Goal: Transaction & Acquisition: Purchase product/service

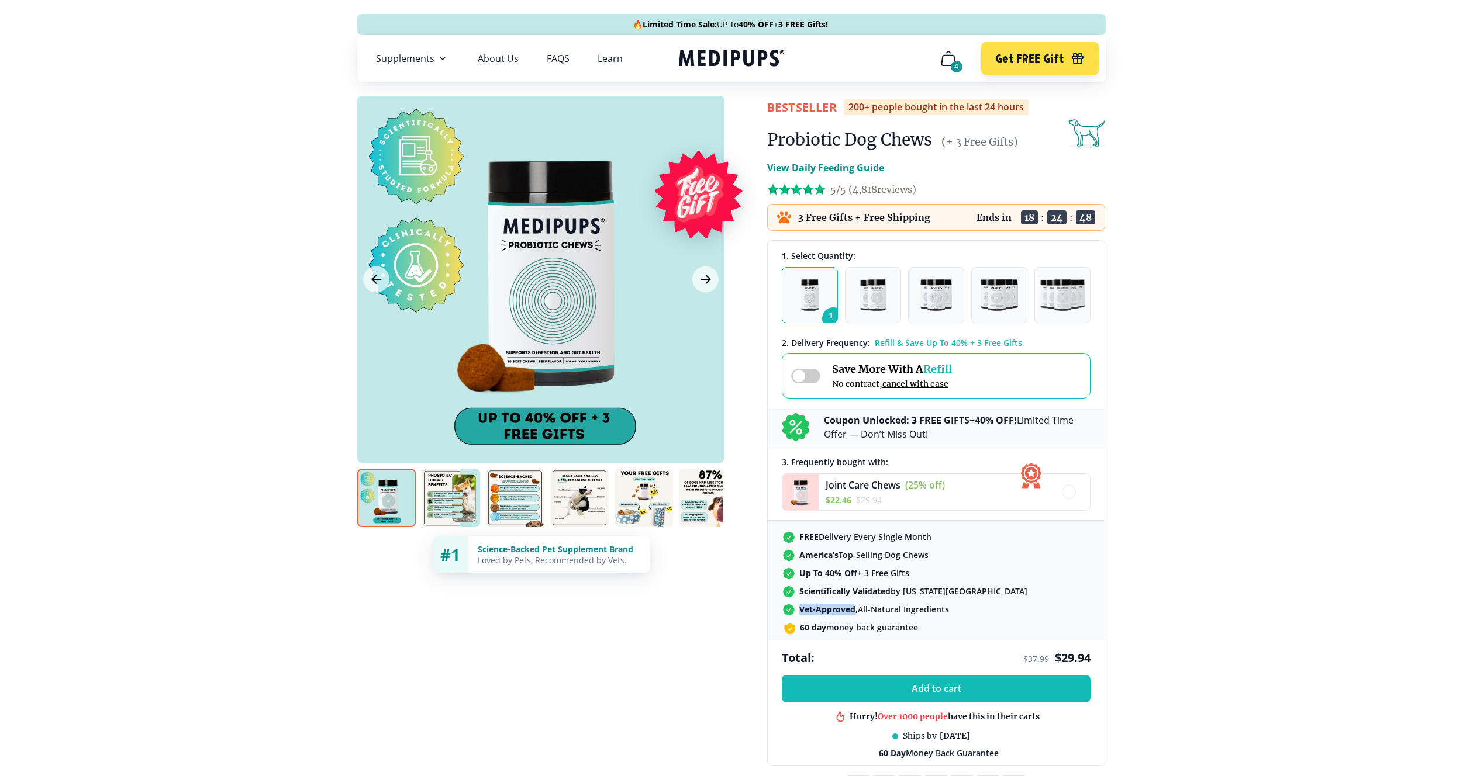
drag, startPoint x: 852, startPoint y: 609, endPoint x: 800, endPoint y: 612, distance: 52.7
click at [800, 612] on strong "Vet-Approved," at bounding box center [828, 609] width 58 height 11
copy strong "Vet-Approved"
click at [867, 682] on button "Add to cart" at bounding box center [936, 688] width 309 height 27
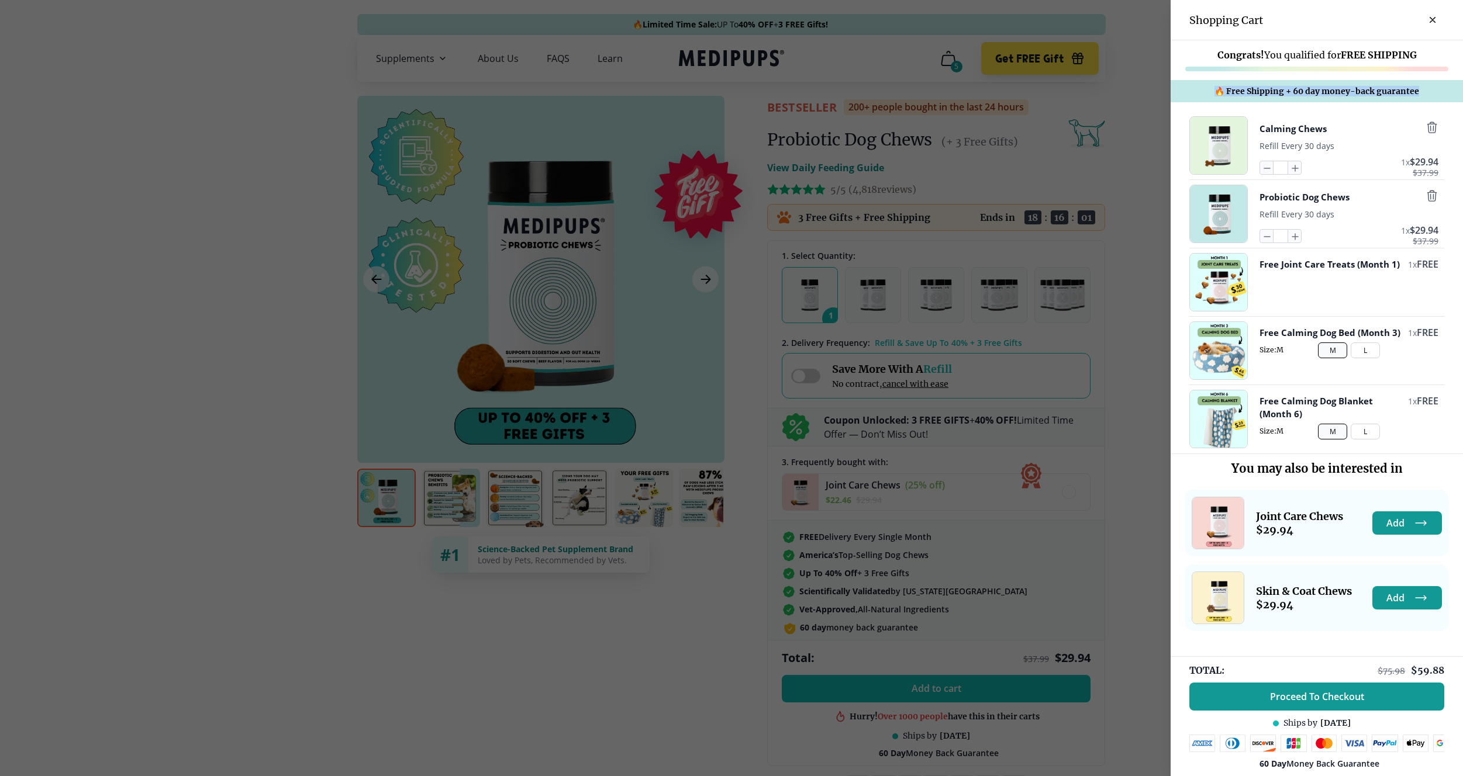
drag, startPoint x: 1430, startPoint y: 92, endPoint x: 1214, endPoint y: 90, distance: 216.3
click at [1214, 90] on div "🔥 Free Shipping + 60 day money-back guarantee" at bounding box center [1317, 91] width 292 height 22
copy span "🔥 Free Shipping + 60 day money-back guarantee"
click at [1288, 91] on span "🔥 Free Shipping + 60 day money-back guarantee" at bounding box center [1316, 91] width 205 height 11
drag, startPoint x: 1290, startPoint y: 90, endPoint x: 1462, endPoint y: 93, distance: 172.5
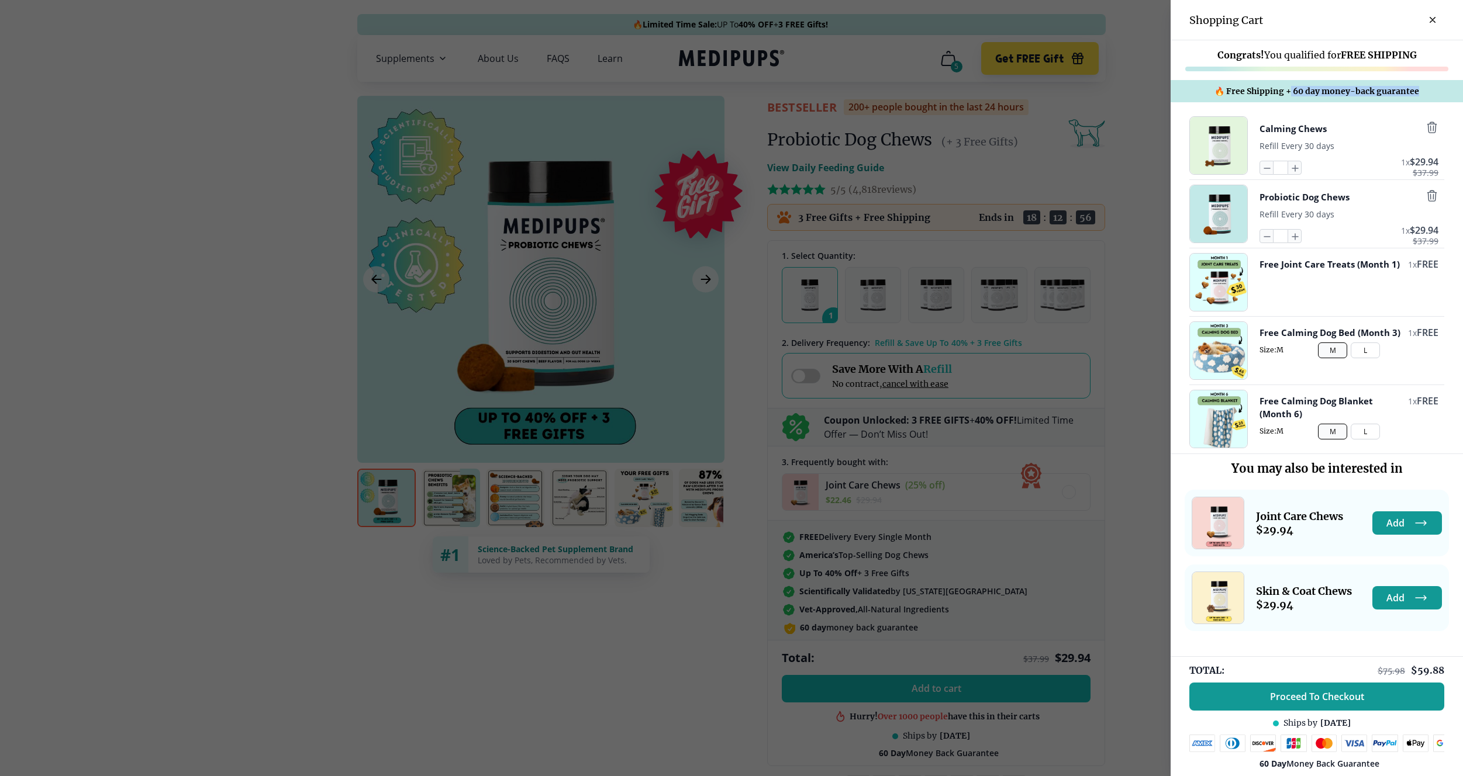
click at [1462, 93] on div "🔥 Free Shipping + 60 day money-back guarantee" at bounding box center [1317, 91] width 292 height 22
click at [1358, 90] on span "🔥 Free Shipping + 60 day money-back guarantee" at bounding box center [1316, 91] width 205 height 11
click at [1356, 90] on span "🔥 Free Shipping + 60 day money-back guarantee" at bounding box center [1316, 91] width 205 height 11
click at [1355, 90] on span "🔥 Free Shipping + 60 day money-back guarantee" at bounding box center [1316, 91] width 205 height 11
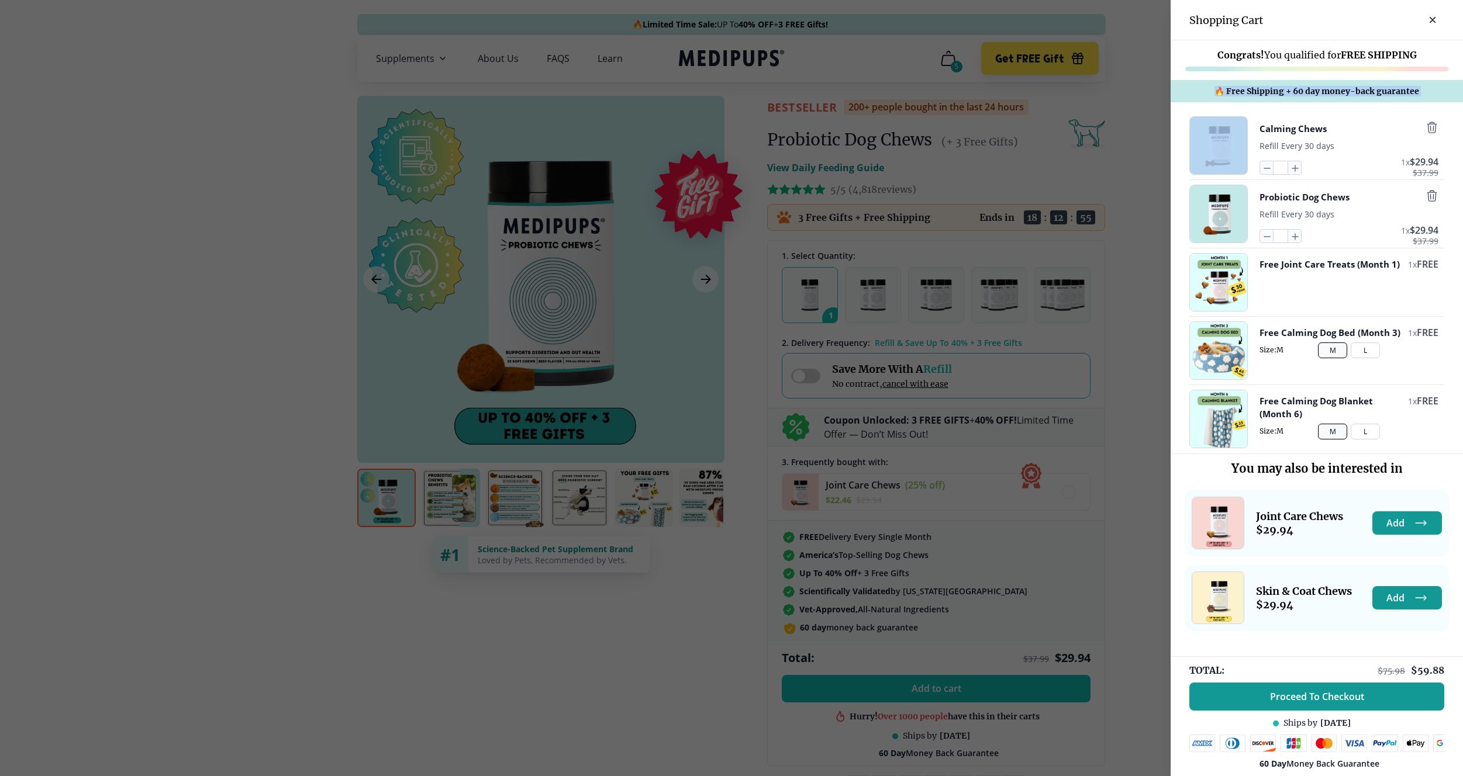
copy span "🔥 Free Shipping + 60 day money-back guarantee"
click at [961, 368] on div at bounding box center [731, 388] width 1463 height 776
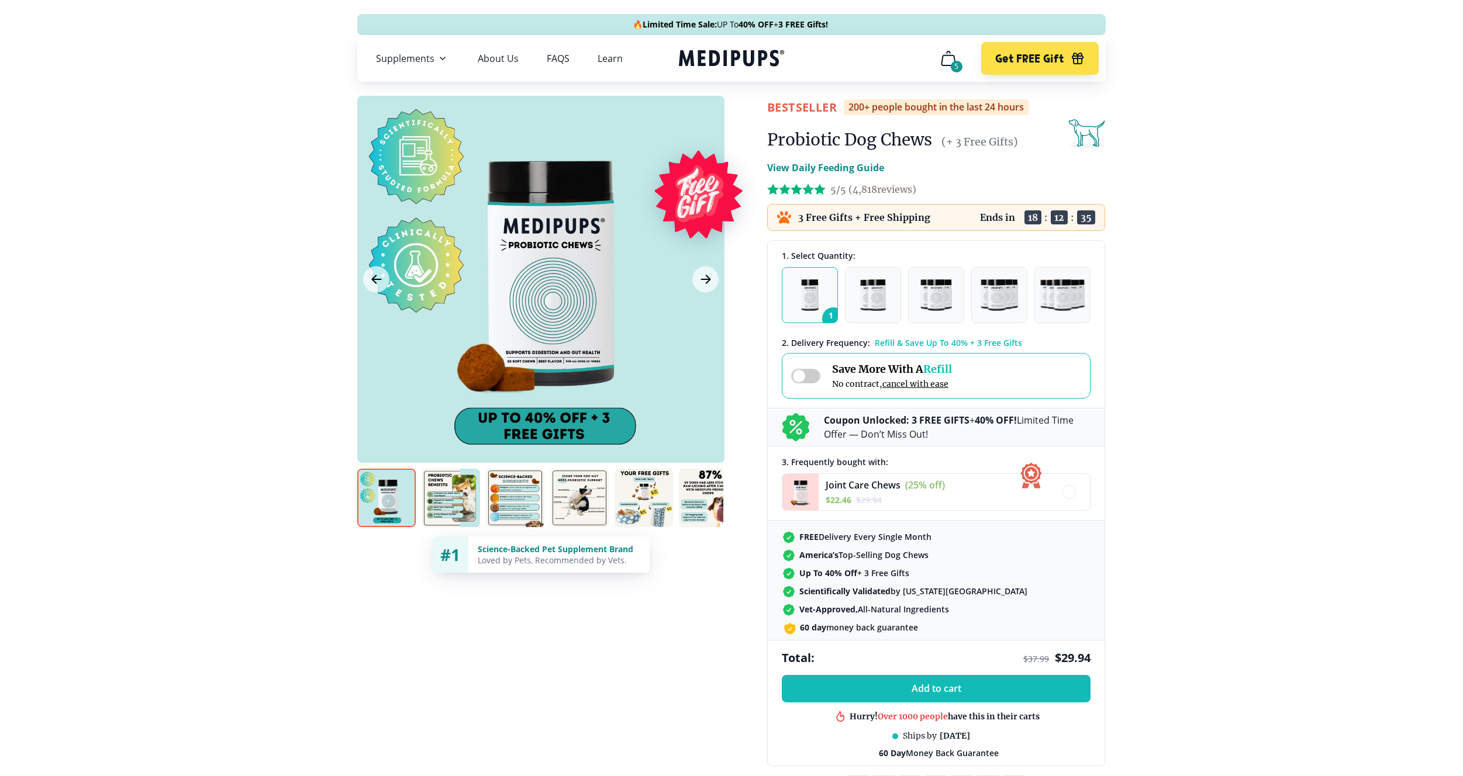
click at [946, 64] on icon "cart" at bounding box center [948, 58] width 19 height 19
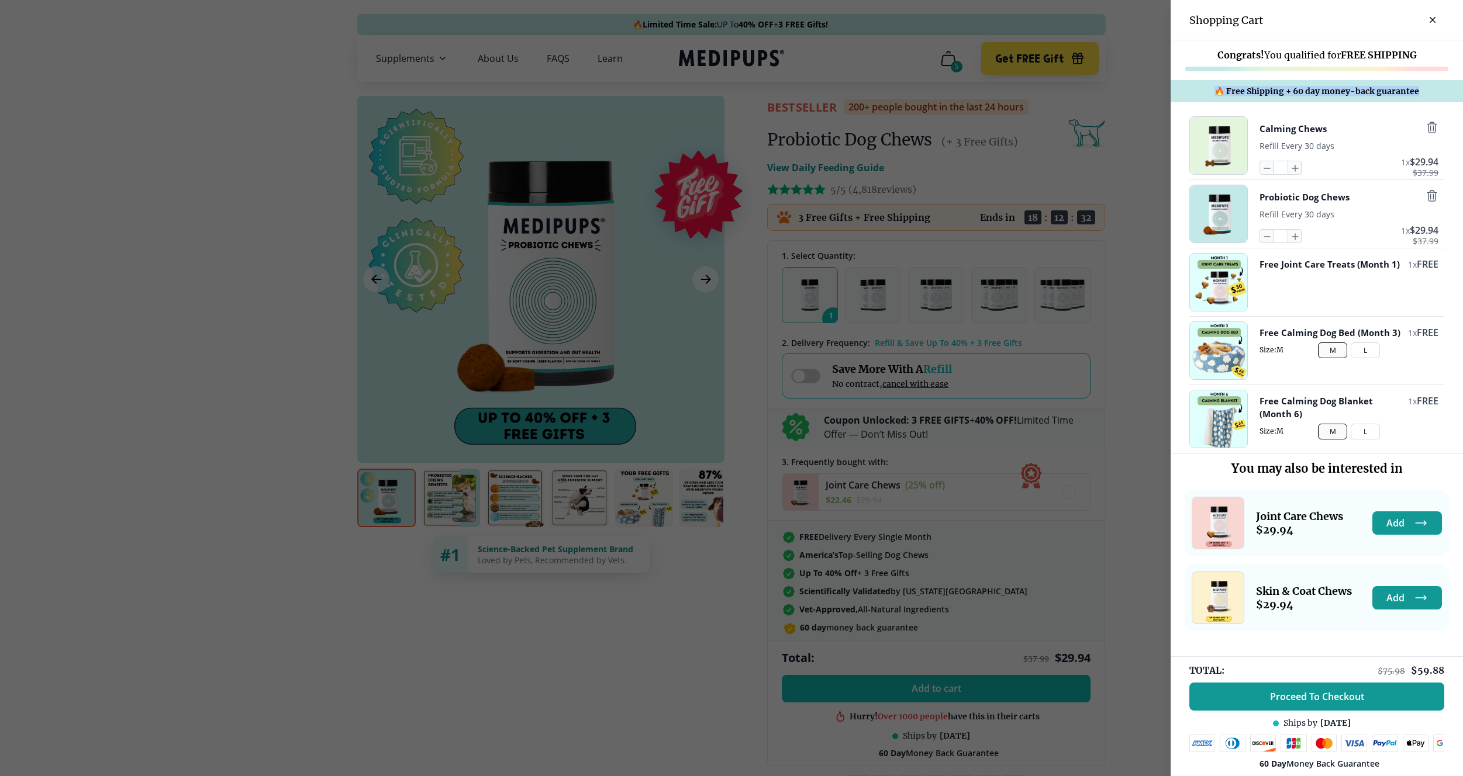
drag, startPoint x: 1210, startPoint y: 94, endPoint x: 1441, endPoint y: 100, distance: 230.5
click at [1441, 100] on div "🔥 Free Shipping + 60 day money-back guarantee" at bounding box center [1317, 91] width 292 height 22
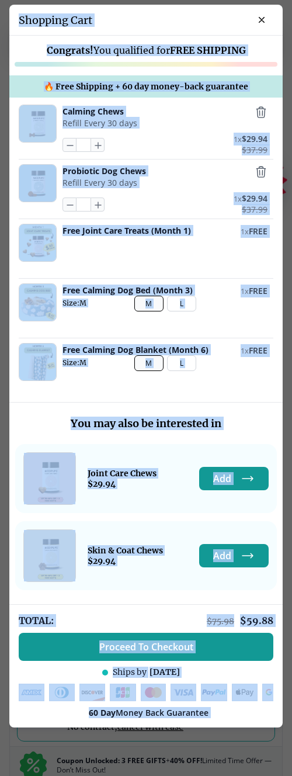
drag, startPoint x: 285, startPoint y: 348, endPoint x: 1231, endPoint y: 409, distance: 947.4
click at [292, 409] on html "🔥 Limited Time Sale: UP To 40% OFF + 3 FREE Gifts! Supplements Supplements Prob…" at bounding box center [146, 388] width 292 height 776
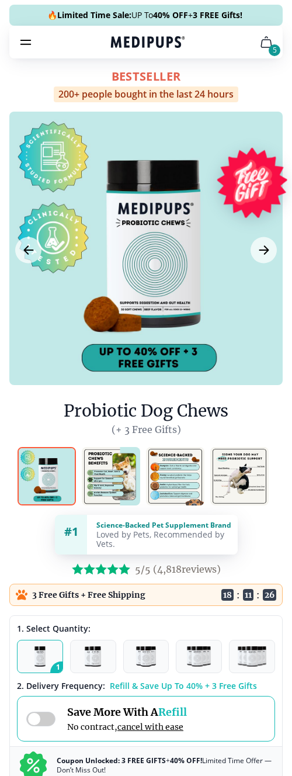
click at [288, 223] on div "BestSeller 200+ people bought in the last 24 hours Probiotic Dog Chews (+ 3 Fre…" at bounding box center [146, 718] width 292 height 1306
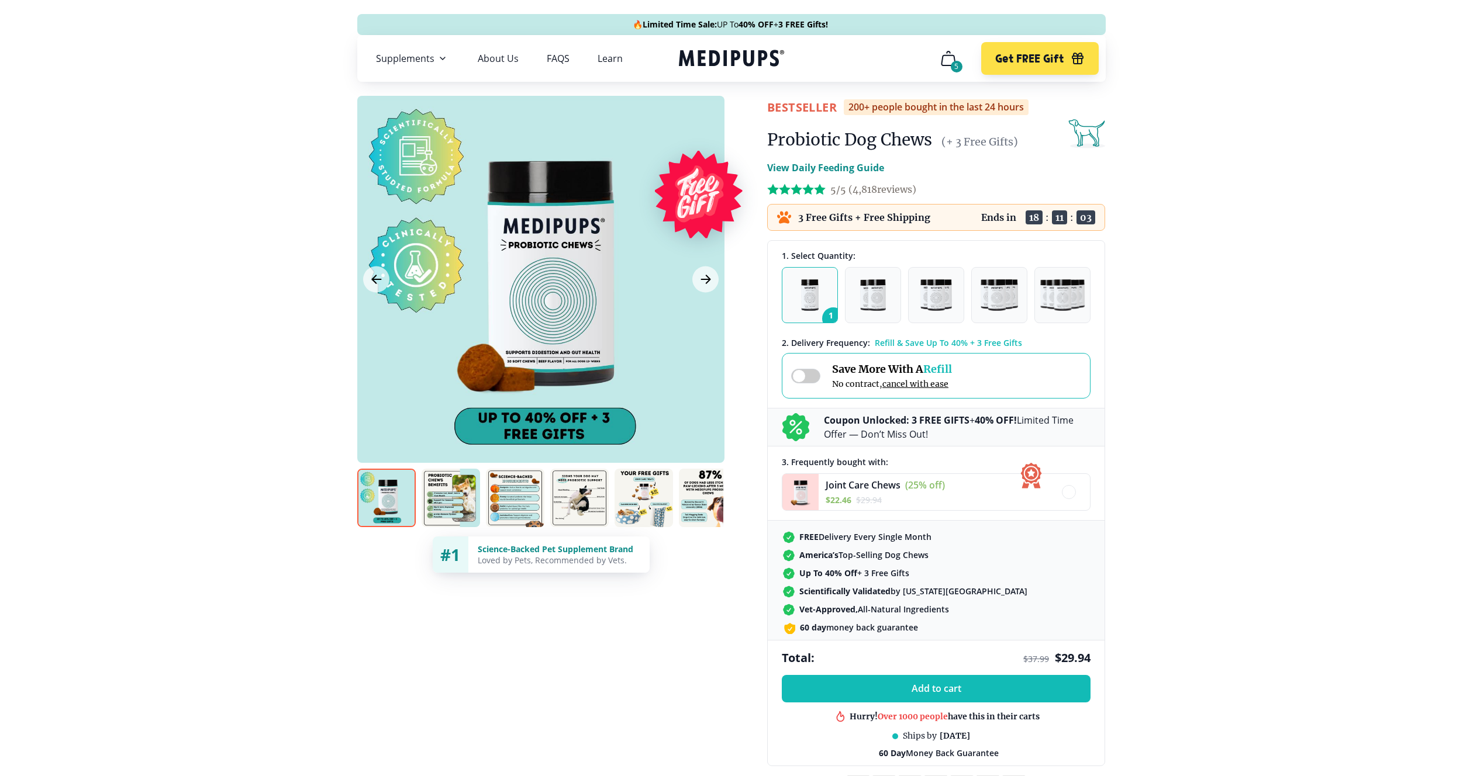
click at [706, 281] on icon "Next Image" at bounding box center [706, 279] width 14 height 15
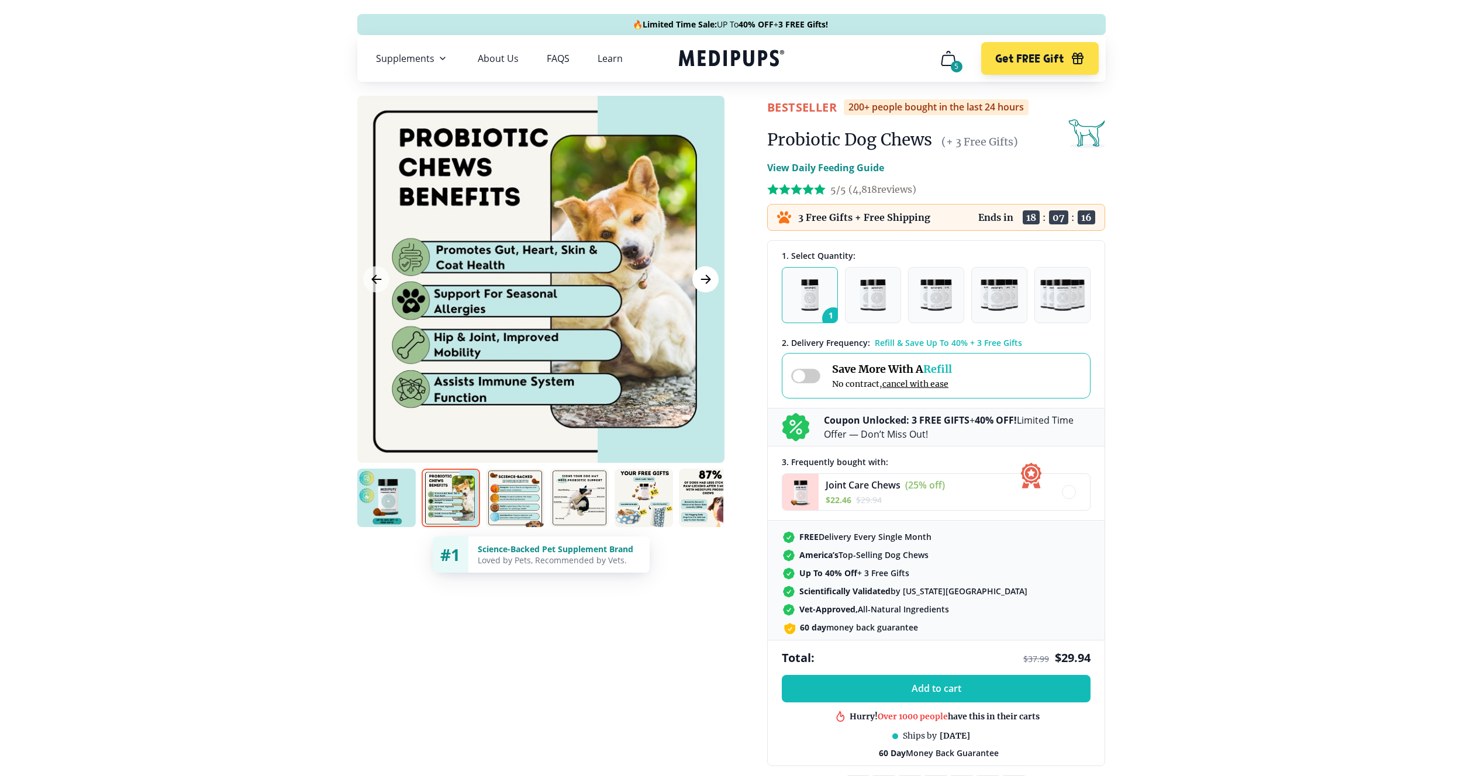
click at [706, 282] on icon "Next Image" at bounding box center [705, 279] width 9 height 8
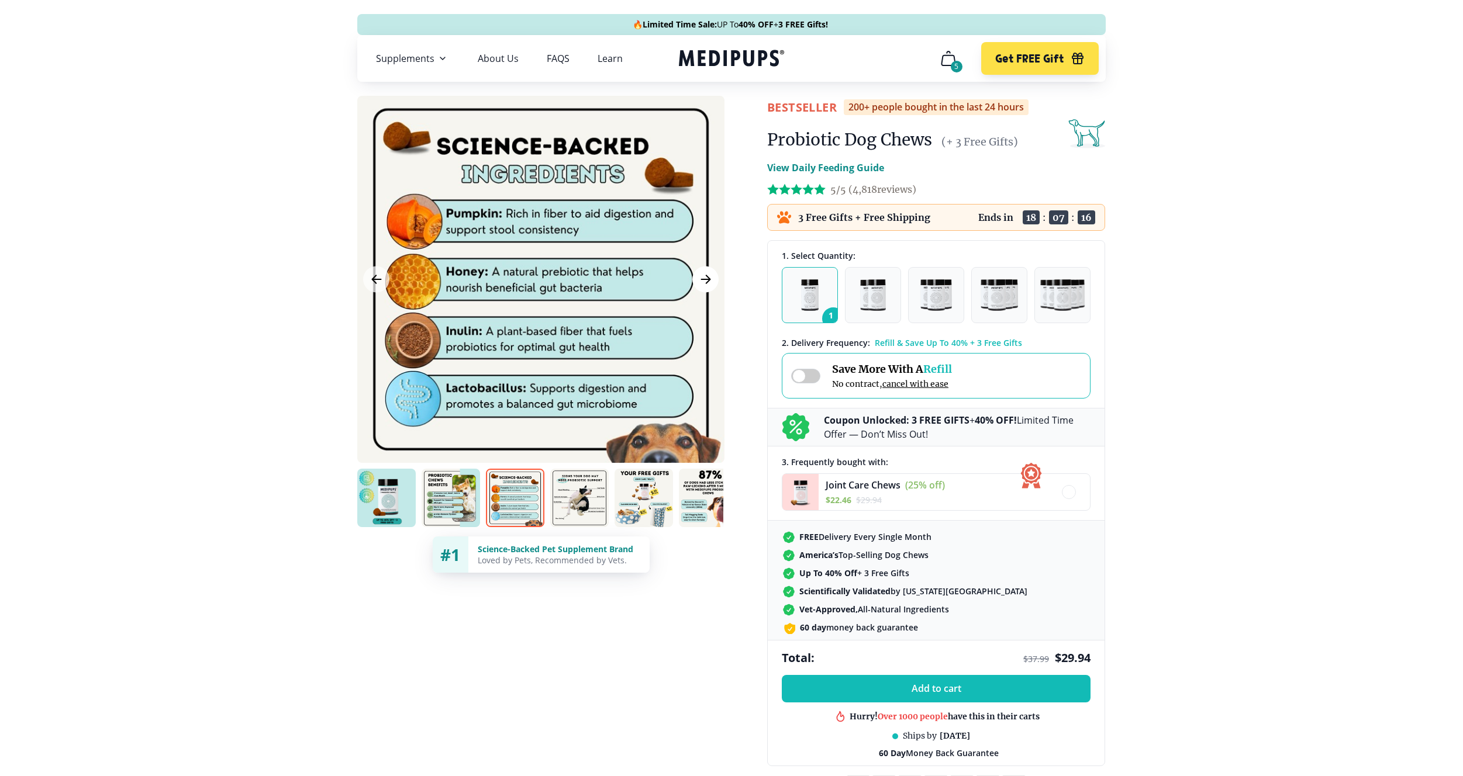
click at [706, 282] on icon "Next Image" at bounding box center [705, 279] width 9 height 8
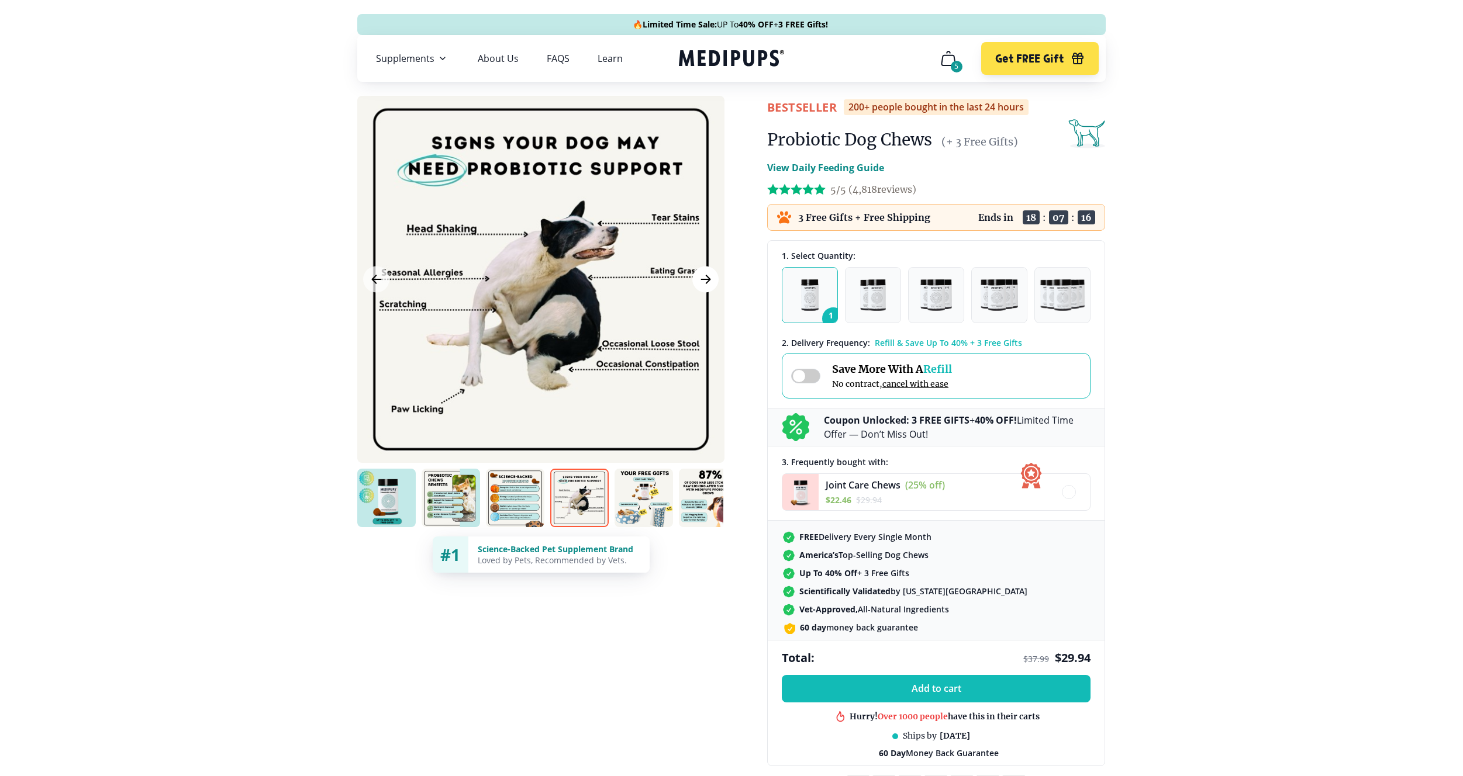
click at [706, 282] on icon "Next Image" at bounding box center [705, 279] width 9 height 8
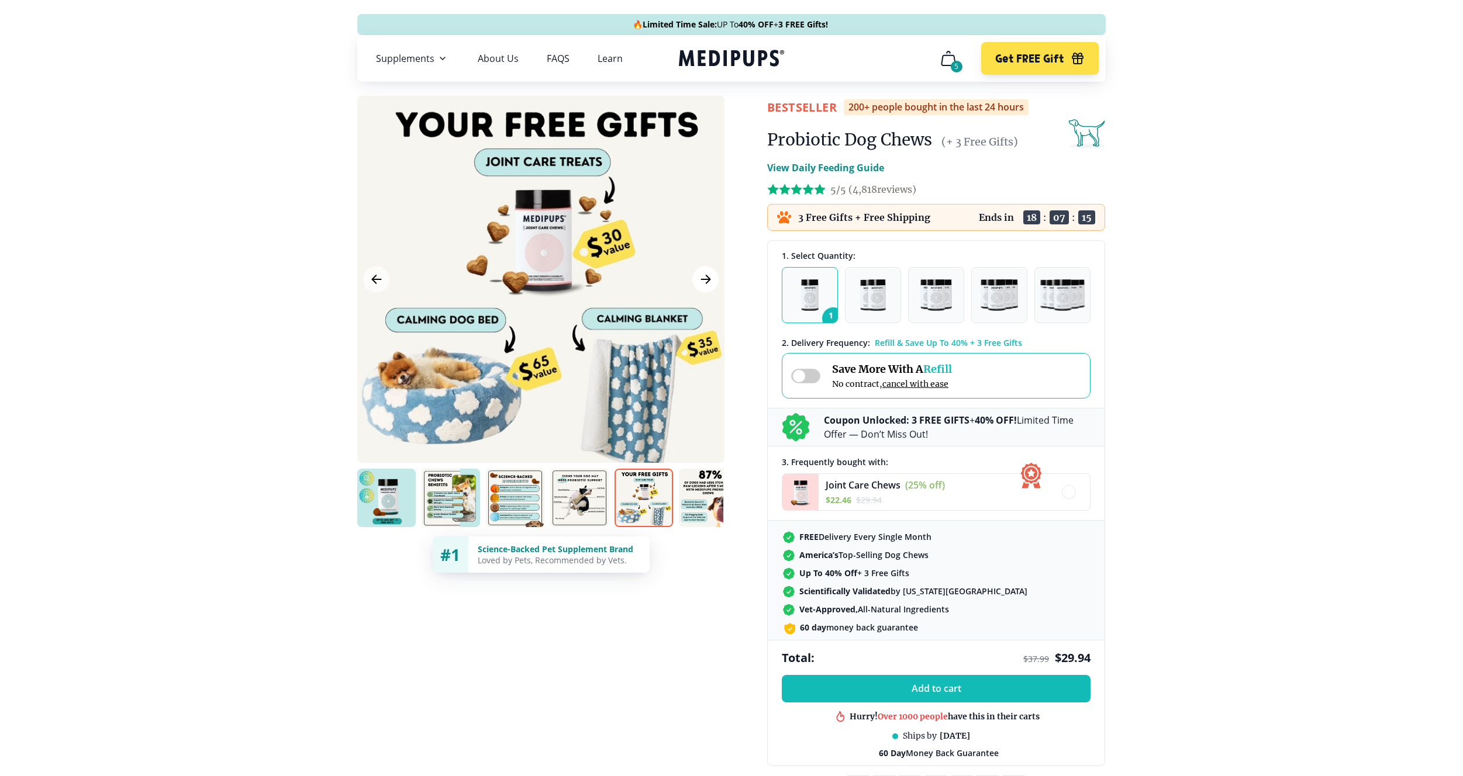
click at [706, 282] on icon "Next Image" at bounding box center [705, 279] width 9 height 8
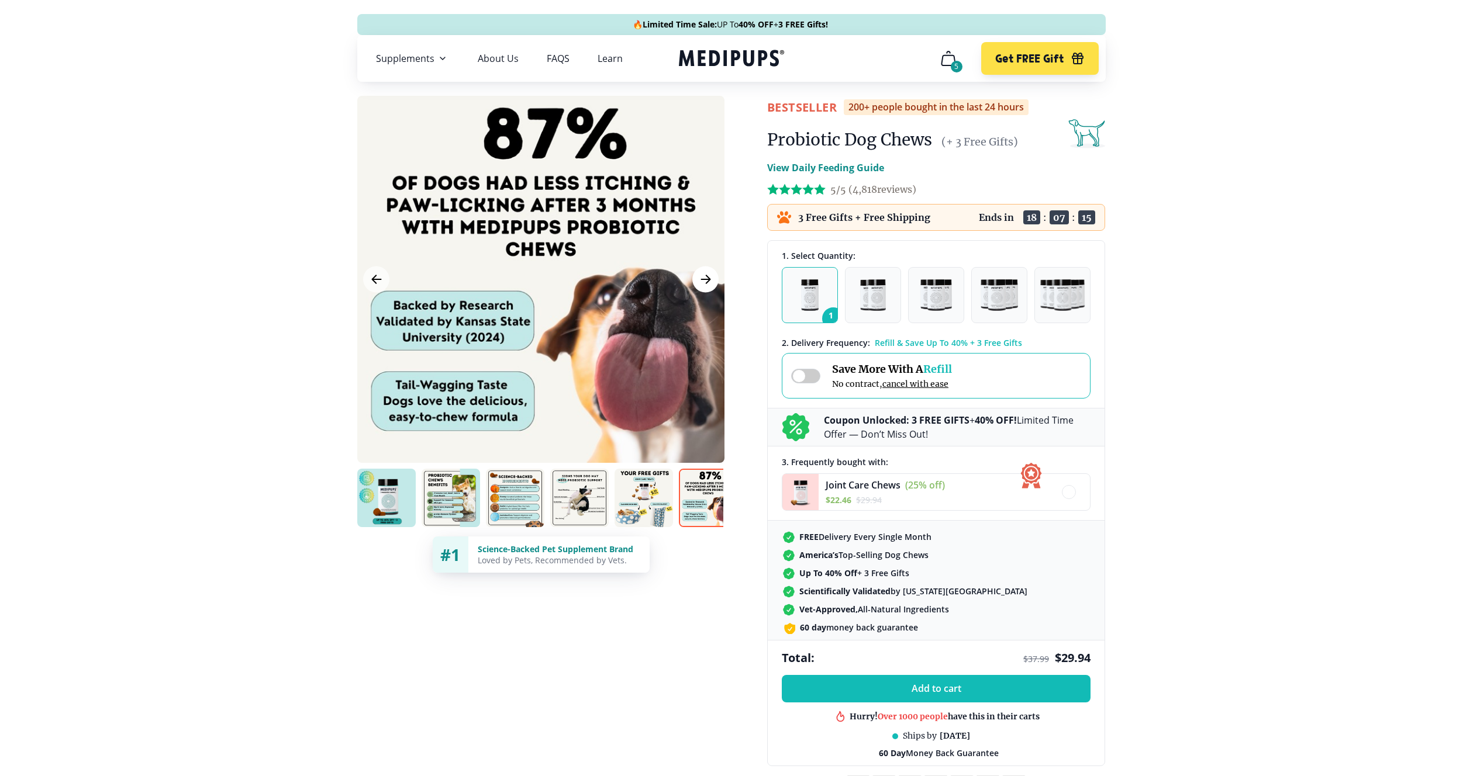
click at [706, 282] on icon "Next Image" at bounding box center [705, 279] width 9 height 8
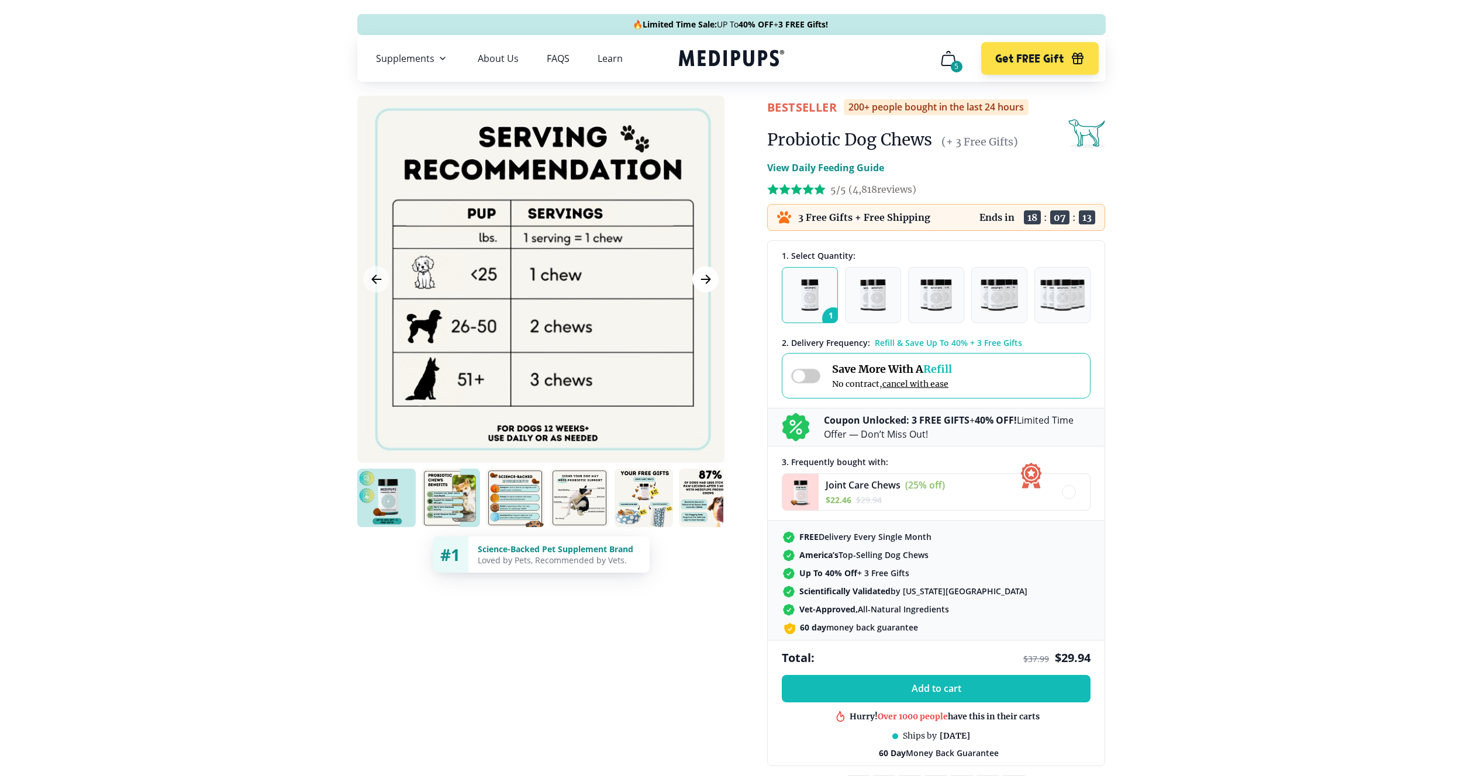
click at [706, 282] on icon "Next Image" at bounding box center [705, 279] width 9 height 8
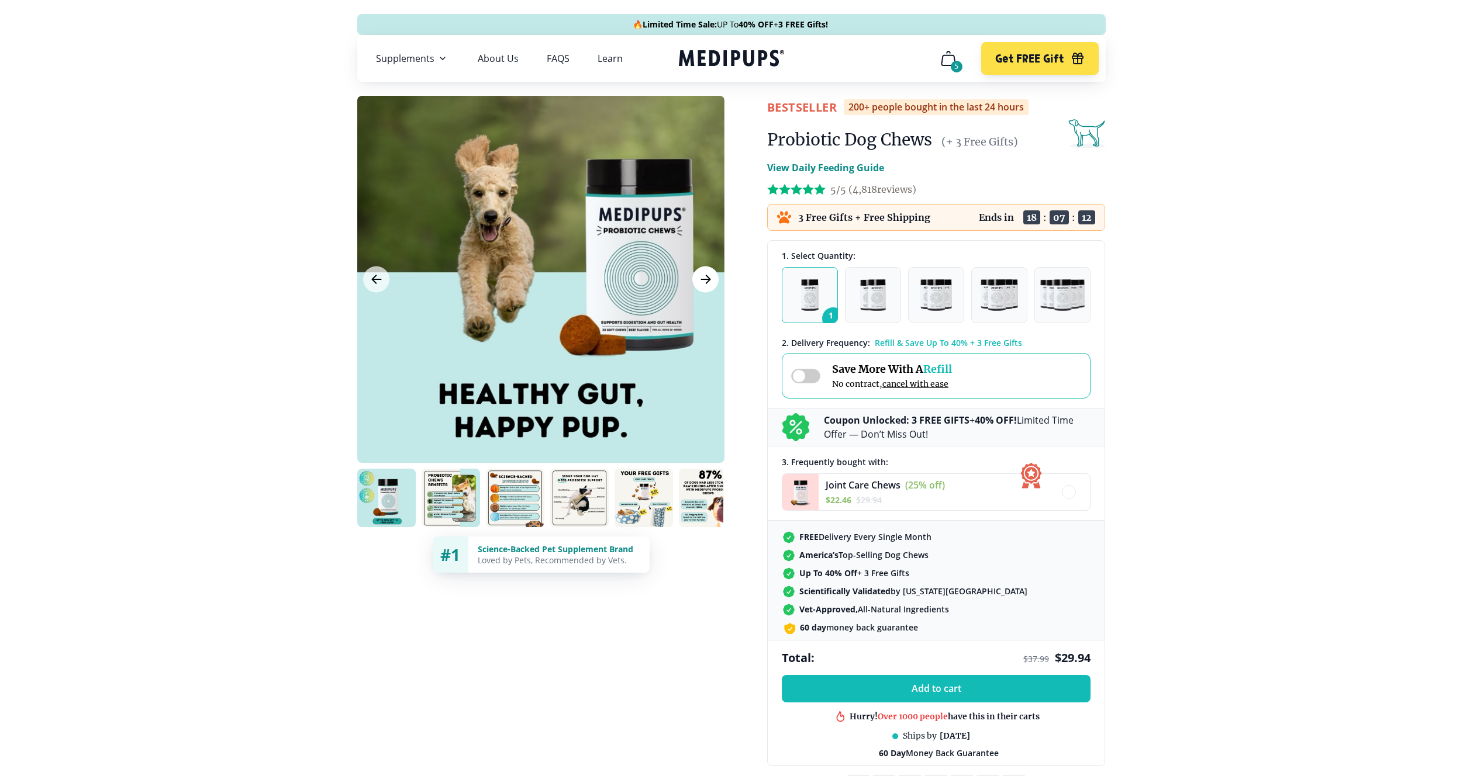
click at [706, 282] on icon "Next Image" at bounding box center [706, 279] width 14 height 15
